Goal: Check status

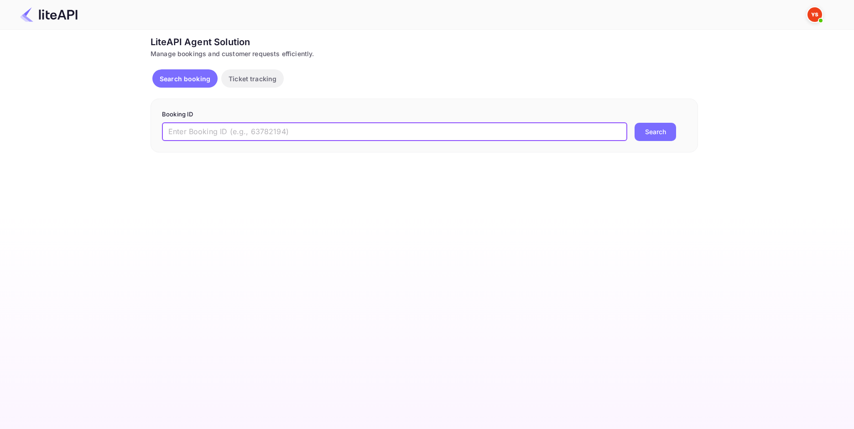
click at [273, 131] on input "text" at bounding box center [395, 132] width 466 height 18
paste input "8945435"
type input "8945435"
click at [635, 123] on button "Search" at bounding box center [656, 132] width 42 height 18
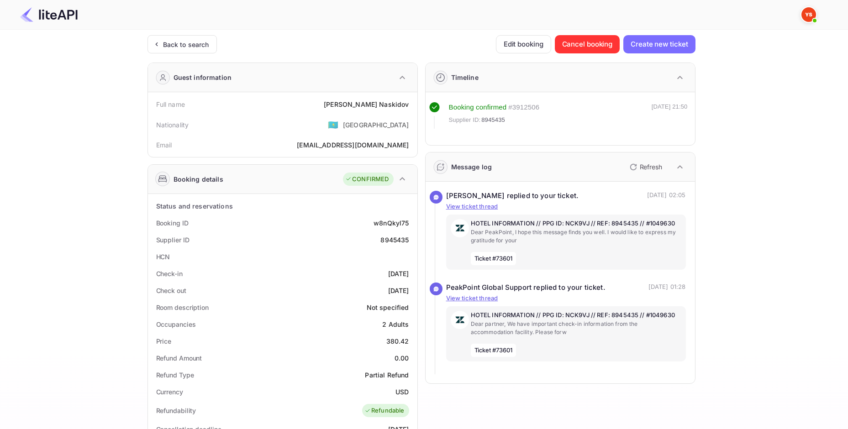
click at [364, 105] on div "[PERSON_NAME]" at bounding box center [366, 105] width 85 height 10
copy div "[PERSON_NAME]"
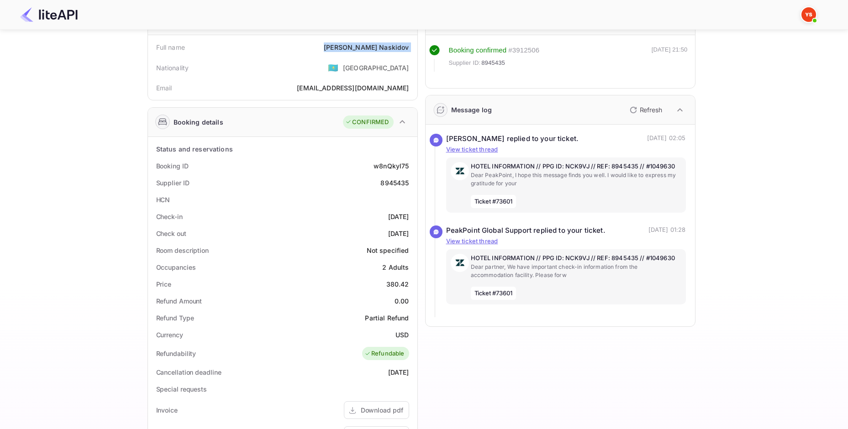
scroll to position [137, 0]
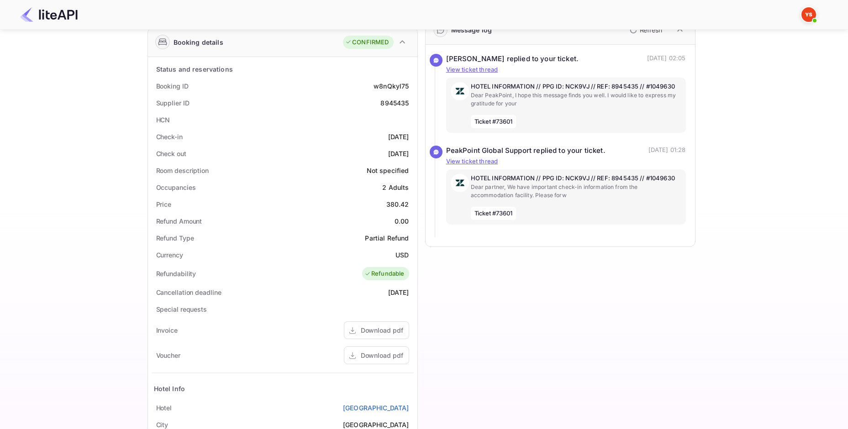
click at [396, 211] on div "Price 380.42" at bounding box center [283, 204] width 262 height 17
click at [396, 210] on div "Price 380.42" at bounding box center [283, 204] width 262 height 17
copy div "380.42"
click at [403, 255] on div "USD" at bounding box center [401, 255] width 13 height 10
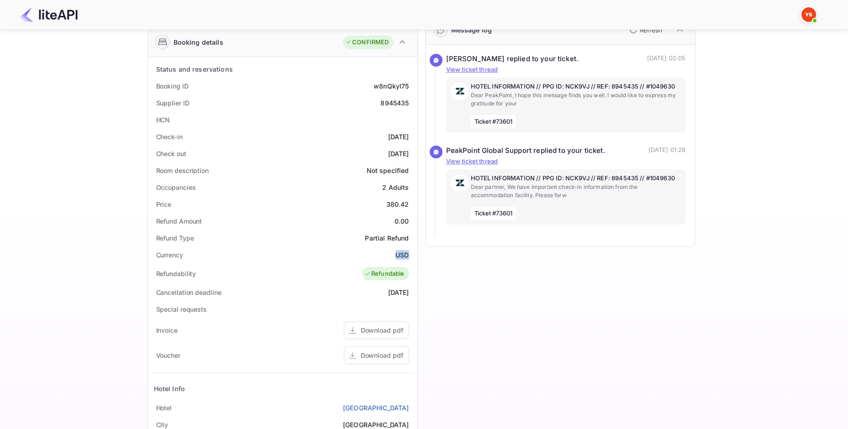
copy div "USD"
